Goal: Task Accomplishment & Management: Manage account settings

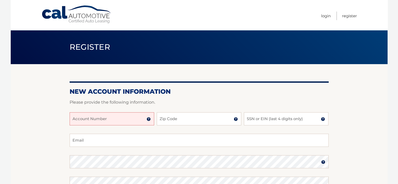
click at [127, 118] on input "Account Number" at bounding box center [112, 118] width 85 height 13
type input "44455968225"
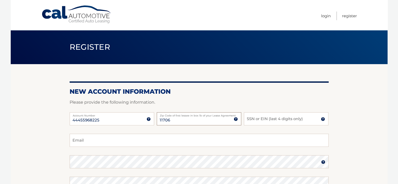
type input "11706"
type input "9717"
type input "[EMAIL_ADDRESS][DOMAIN_NAME]"
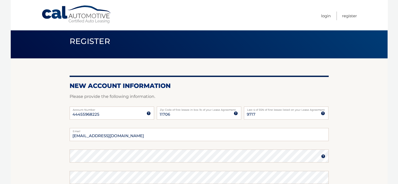
scroll to position [113, 0]
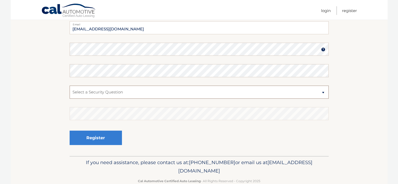
click at [141, 96] on select "Select a Security Question What was the name of your elementary school? What is…" at bounding box center [199, 92] width 259 height 13
select select "3"
click at [70, 86] on select "Select a Security Question What was the name of your elementary school? What is…" at bounding box center [199, 92] width 259 height 13
click at [323, 50] on img at bounding box center [323, 49] width 4 height 4
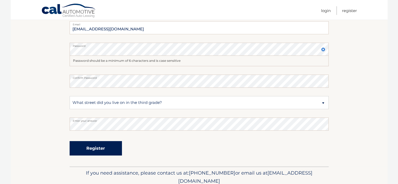
click at [104, 146] on button "Register" at bounding box center [96, 148] width 52 height 14
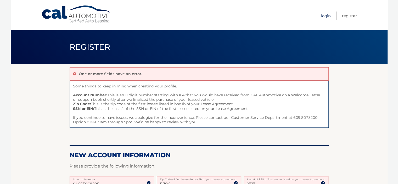
click at [327, 19] on link "Login" at bounding box center [326, 16] width 10 height 9
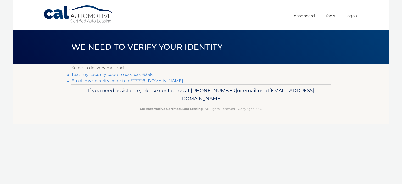
click at [140, 75] on link "Text my security code to xxx-xxx-6358" at bounding box center [111, 74] width 81 height 5
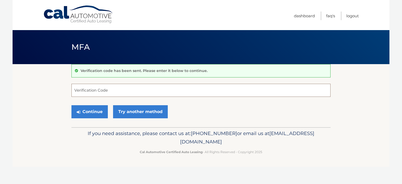
click at [123, 92] on input "Verification Code" at bounding box center [200, 90] width 259 height 13
type input "390136"
click at [89, 109] on button "Continue" at bounding box center [89, 111] width 36 height 13
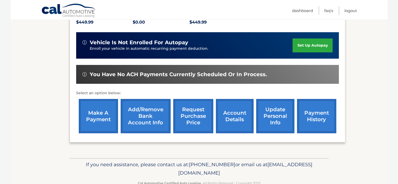
scroll to position [128, 0]
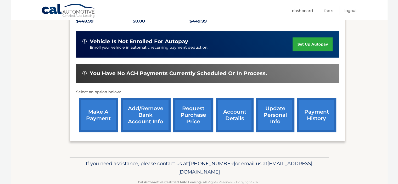
click at [141, 104] on link "Add/Remove bank account info" at bounding box center [146, 115] width 50 height 34
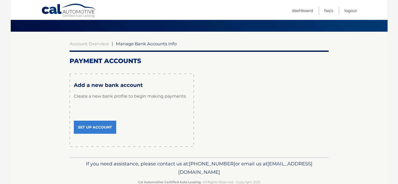
scroll to position [45, 0]
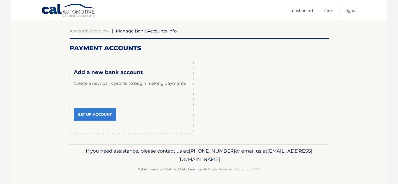
click at [95, 118] on link "Set Up Account" at bounding box center [95, 114] width 42 height 13
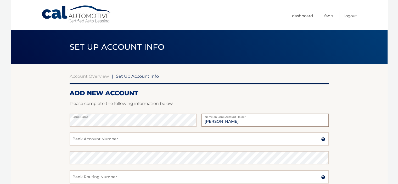
type input "[PERSON_NAME]"
click at [113, 136] on input "Bank Account Number" at bounding box center [199, 138] width 259 height 13
type input "3858276893"
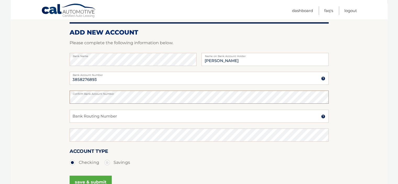
scroll to position [70, 0]
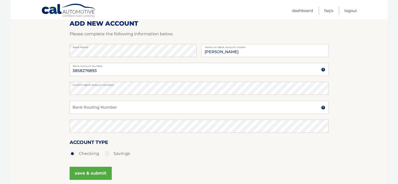
click at [113, 114] on div "Bank Routing Number A 9-digit number at the lower left corner of a check. Conta…" at bounding box center [199, 110] width 259 height 19
click at [113, 110] on input "Bank Routing Number" at bounding box center [199, 107] width 259 height 13
type input "021000021"
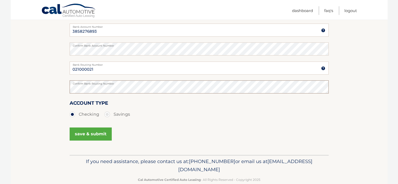
scroll to position [111, 0]
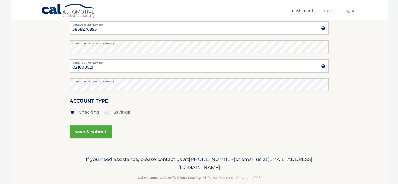
click at [91, 132] on button "save & submit" at bounding box center [91, 131] width 42 height 13
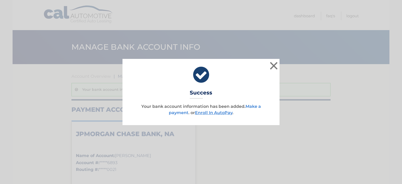
click at [185, 114] on link "Make a payment" at bounding box center [215, 109] width 92 height 11
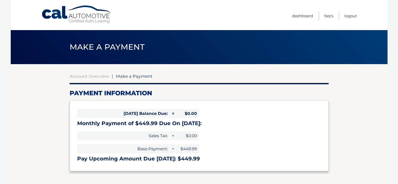
select select "YjE1YzU3NjMtNWI5Ny00MTdjLTk5NWItZjZkNzVkOTE2ZGM5"
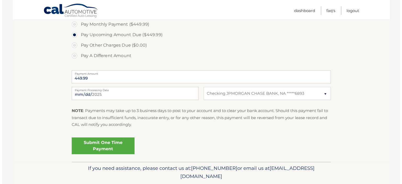
scroll to position [173, 0]
click at [91, 144] on link "Submit One Time Payment" at bounding box center [101, 145] width 63 height 17
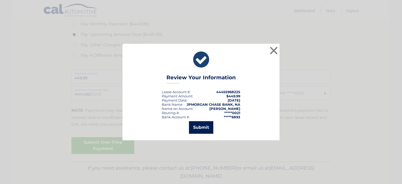
click at [205, 128] on button "Submit" at bounding box center [201, 127] width 24 height 13
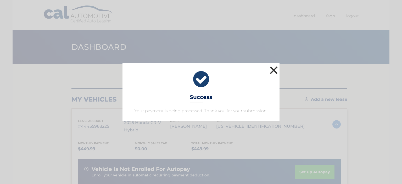
click at [274, 68] on button "×" at bounding box center [273, 70] width 10 height 10
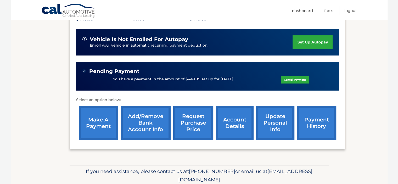
scroll to position [142, 0]
